Goal: Task Accomplishment & Management: Use online tool/utility

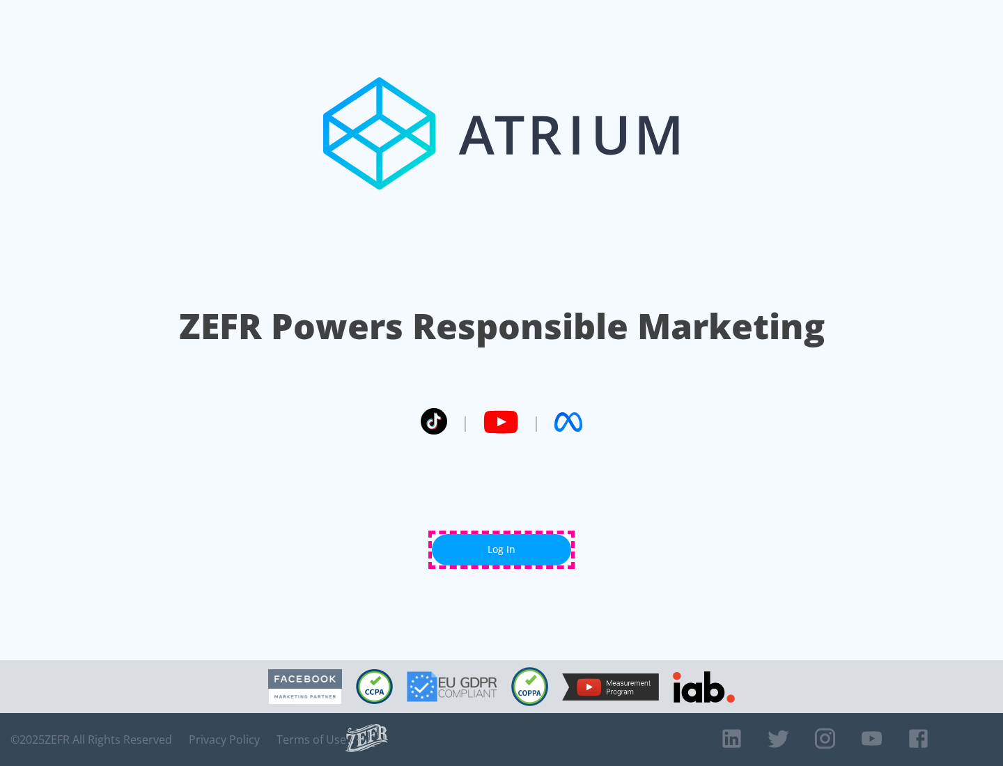
click at [502, 550] on link "Log In" at bounding box center [501, 549] width 139 height 31
